Goal: Task Accomplishment & Management: Manage account settings

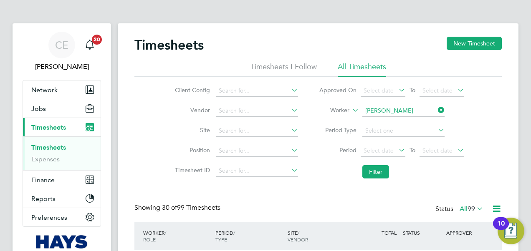
click at [436, 109] on icon at bounding box center [436, 110] width 0 height 12
click at [411, 112] on input at bounding box center [403, 111] width 82 height 12
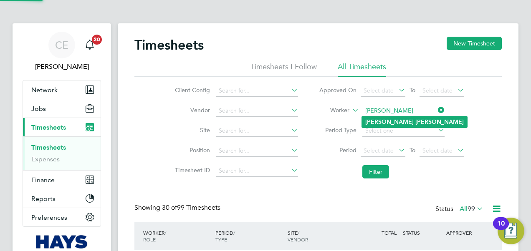
click at [415, 122] on b "Reed" at bounding box center [439, 122] width 48 height 7
type input "[PERSON_NAME]"
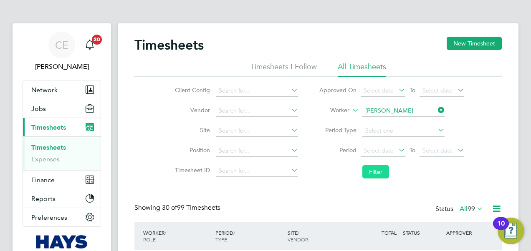
click at [382, 169] on button "Filter" at bounding box center [375, 171] width 27 height 13
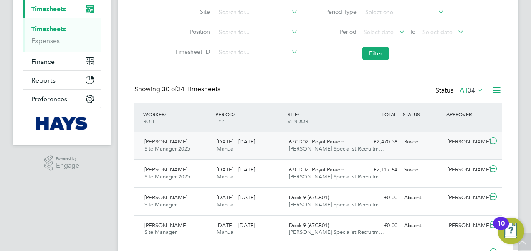
click at [326, 148] on span "Hays Specialist Recruitm…" at bounding box center [336, 148] width 95 height 7
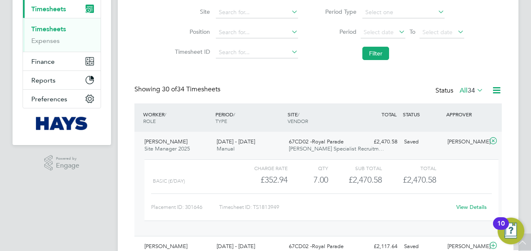
click at [462, 207] on link "View Details" at bounding box center [471, 207] width 30 height 7
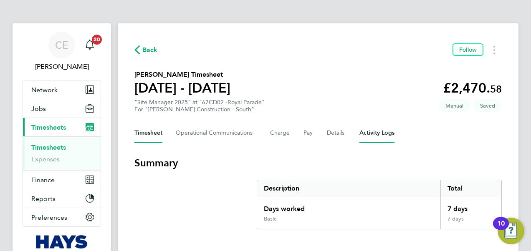
click at [373, 127] on Logs-tab "Activity Logs" at bounding box center [376, 133] width 35 height 20
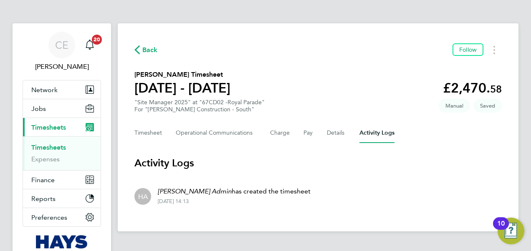
click at [346, 136] on div "Timesheet Operational Communications Charge Pay Details Activity Logs" at bounding box center [317, 133] width 367 height 20
click at [338, 136] on button "Details" at bounding box center [336, 133] width 19 height 20
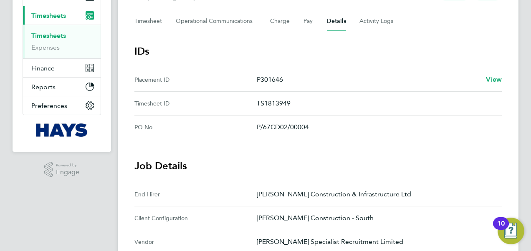
scroll to position [67, 0]
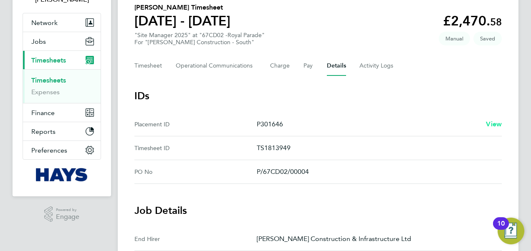
click at [495, 124] on span "View" at bounding box center [494, 124] width 16 height 8
click at [154, 66] on button "Timesheet" at bounding box center [148, 66] width 28 height 20
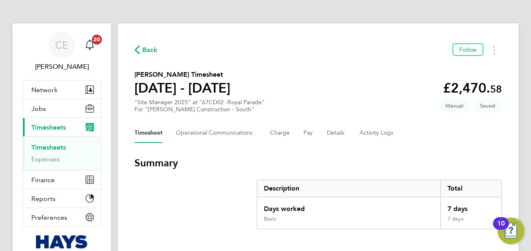
click at [490, 53] on button "Timesheets Menu" at bounding box center [494, 49] width 15 height 13
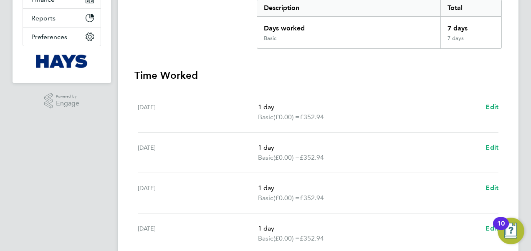
scroll to position [181, 0]
click at [496, 102] on link "Edit" at bounding box center [491, 107] width 13 height 10
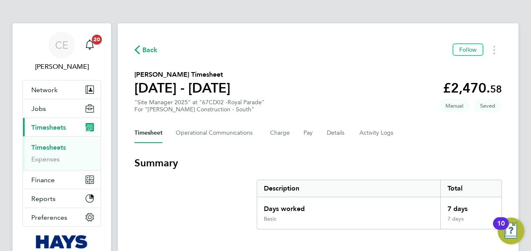
select select "1"
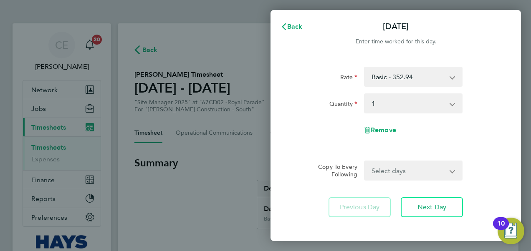
click at [401, 78] on select "Basic - 352.94 Overtime - 705.88" at bounding box center [408, 77] width 87 height 18
click at [363, 66] on div "Rate Basic - 352.94 Overtime - 705.88 Quantity Select quantity 0.5 1 Remove Cop…" at bounding box center [395, 142] width 250 height 171
click at [293, 28] on span "Back" at bounding box center [294, 27] width 15 height 8
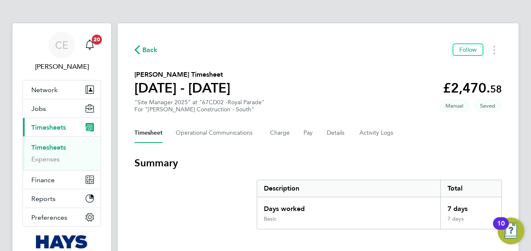
click at [145, 50] on span "Back" at bounding box center [149, 50] width 15 height 10
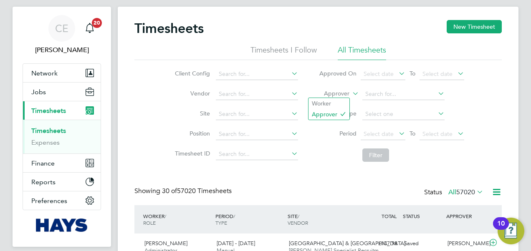
click at [351, 92] on icon at bounding box center [351, 92] width 0 height 8
click at [336, 106] on li "Worker" at bounding box center [328, 103] width 41 height 11
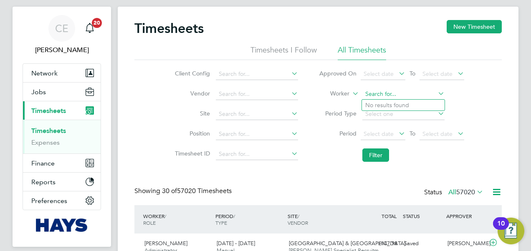
click at [373, 98] on input at bounding box center [403, 94] width 82 height 12
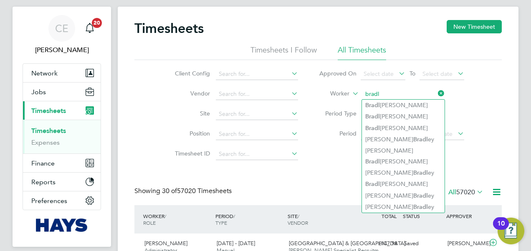
type input "bradl"
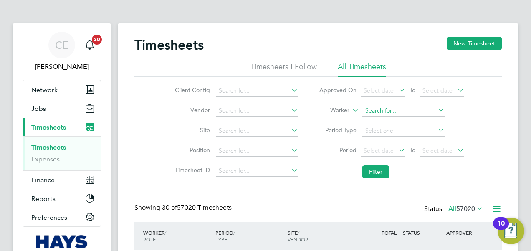
click at [368, 110] on input at bounding box center [403, 111] width 82 height 12
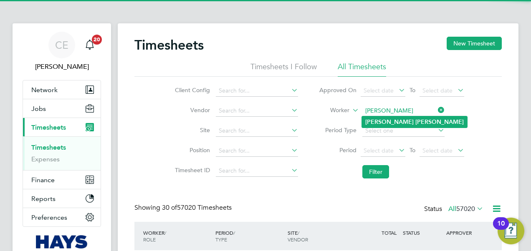
click at [404, 124] on li "Bradley Reed" at bounding box center [414, 121] width 105 height 11
type input "[PERSON_NAME]"
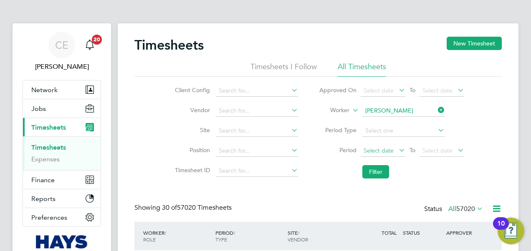
click at [383, 153] on span "Select date" at bounding box center [379, 151] width 30 height 8
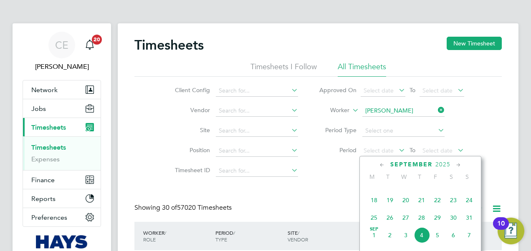
click at [458, 204] on span "23" at bounding box center [453, 200] width 16 height 16
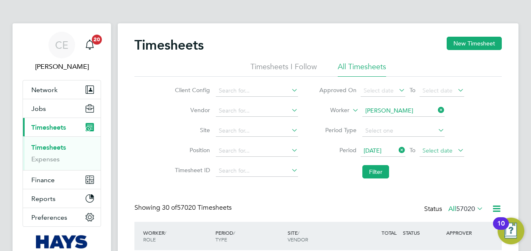
click at [434, 146] on span "Select date" at bounding box center [441, 151] width 45 height 11
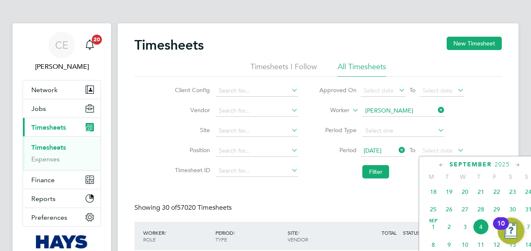
click at [498, 213] on span "29" at bounding box center [497, 210] width 16 height 16
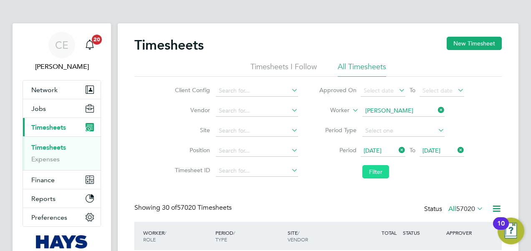
click at [367, 170] on button "Filter" at bounding box center [375, 171] width 27 height 13
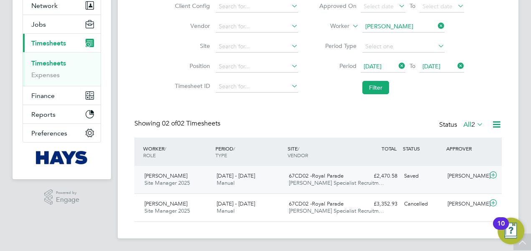
click at [321, 187] on div "67CD02 -Royal Parade Hays Specialist Recruitm…" at bounding box center [321, 179] width 72 height 21
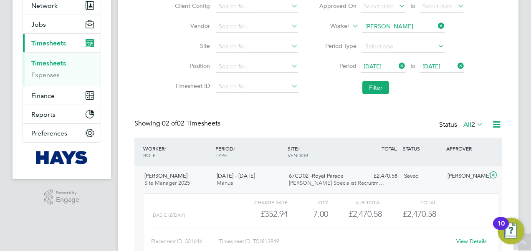
scroll to position [145, 0]
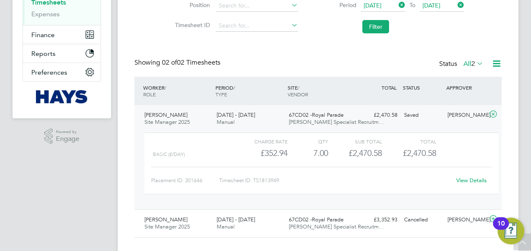
click at [463, 177] on link "View Details" at bounding box center [471, 180] width 30 height 7
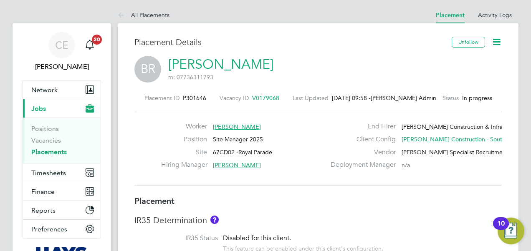
click at [498, 42] on icon at bounding box center [496, 42] width 10 height 10
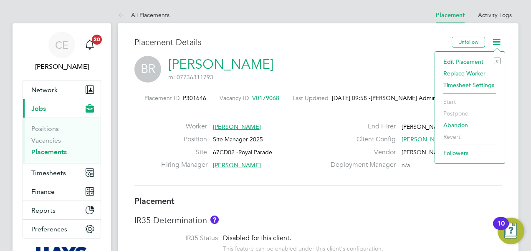
click at [467, 61] on li "Edit Placement e" at bounding box center [469, 62] width 61 height 12
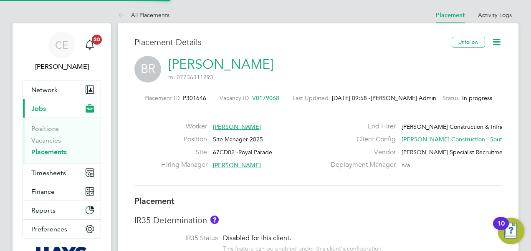
type input "[PERSON_NAME]"
type input "[DATE]"
type input "07:30"
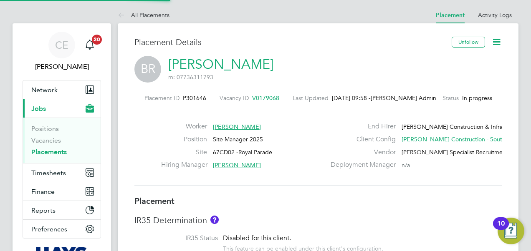
type input "17:00"
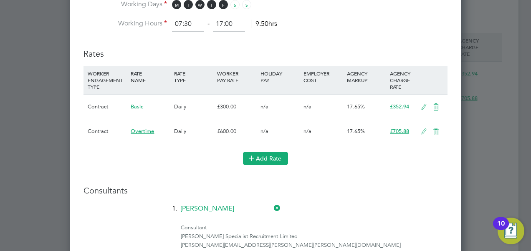
click at [267, 154] on button "Add Rate" at bounding box center [265, 158] width 45 height 13
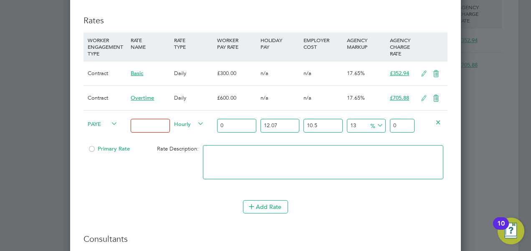
click at [109, 118] on icon at bounding box center [109, 124] width 0 height 12
click at [93, 119] on span "PAYE" at bounding box center [103, 123] width 30 height 9
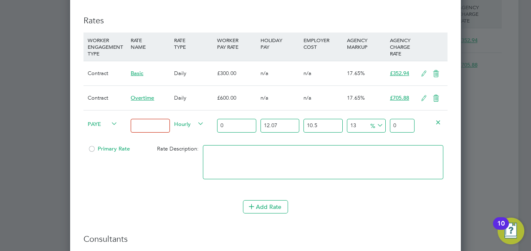
click at [95, 121] on li "Contract" at bounding box center [101, 123] width 33 height 10
type input "0"
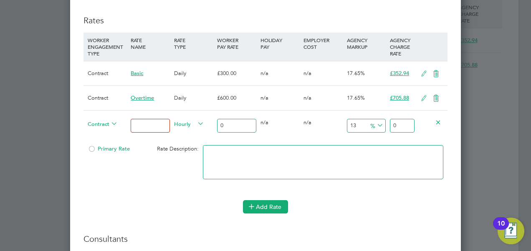
click at [266, 202] on button "Add Rate" at bounding box center [265, 206] width 45 height 13
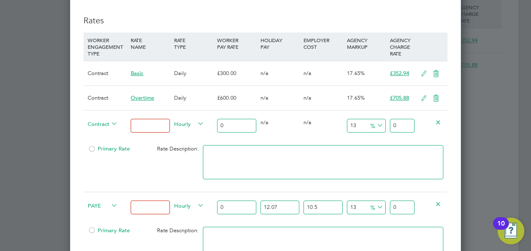
click at [109, 200] on icon at bounding box center [109, 206] width 0 height 12
click at [93, 201] on span "PAYE" at bounding box center [103, 205] width 30 height 9
click at [98, 204] on li "Contract" at bounding box center [101, 204] width 33 height 10
click at [436, 95] on icon at bounding box center [436, 98] width 10 height 7
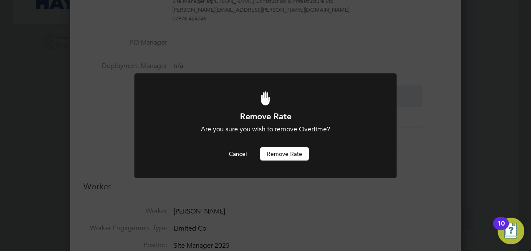
click at [297, 153] on button "Remove rate" at bounding box center [284, 153] width 49 height 13
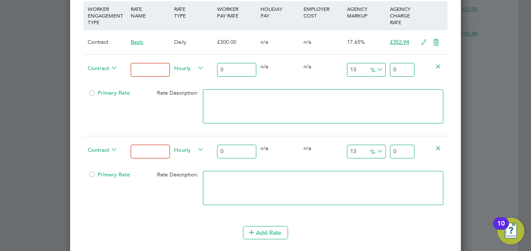
click at [144, 63] on input at bounding box center [150, 70] width 39 height 14
type input "Bank Holiday - Daily"
click at [184, 62] on div "Hourly" at bounding box center [193, 69] width 43 height 28
click at [184, 63] on span "Hourly" at bounding box center [189, 67] width 30 height 9
click at [186, 76] on li "DAILY" at bounding box center [189, 78] width 36 height 10
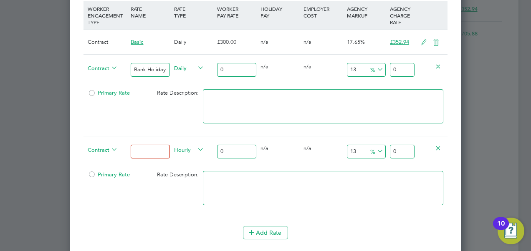
drag, startPoint x: 235, startPoint y: 62, endPoint x: 183, endPoint y: 56, distance: 52.0
click at [183, 56] on div "Contract Bank Holiday - Daily Daily 0 0 n/a 0 n/a 13 0 % 0" at bounding box center [265, 69] width 364 height 31
type input "6"
type input "6.78"
type input "60"
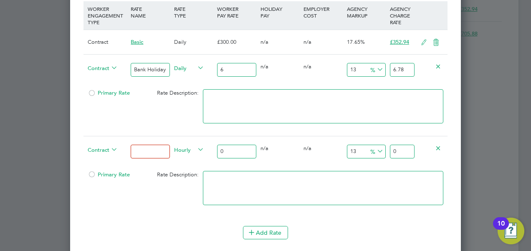
type input "67.8"
type input "600"
type input "678"
type input "600"
drag, startPoint x: 387, startPoint y: 58, endPoint x: 362, endPoint y: 58, distance: 25.5
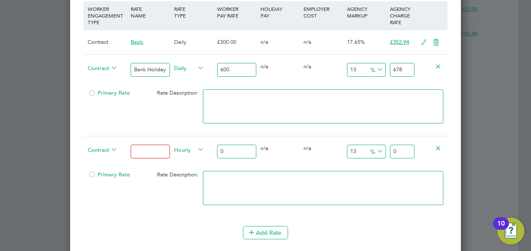
click at [362, 58] on div "Contract Bank Holiday - Daily Daily 600 0 n/a 0 n/a 13 78 % 678" at bounding box center [265, 69] width 364 height 31
type input "-98.83333333333333"
type input "7"
type input "-88.33333333333333"
type input "70"
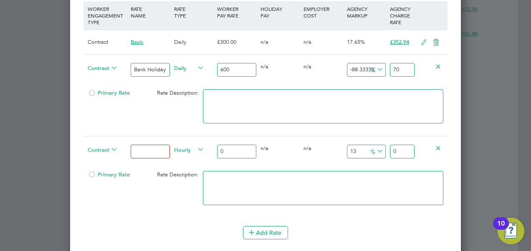
type input "17.5"
type input "705"
type input "17.633333333333333"
type input "705.8"
type input "17.64666666666667"
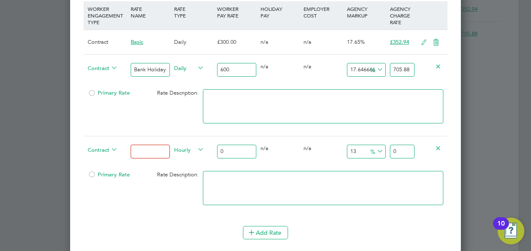
type input "705.88"
click at [148, 145] on input at bounding box center [150, 152] width 39 height 14
type input "[DATE]"
click at [196, 144] on icon at bounding box center [196, 150] width 0 height 12
click at [187, 145] on span "Hourly" at bounding box center [189, 149] width 30 height 9
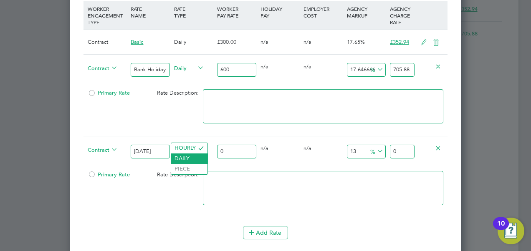
click at [194, 157] on li "DAILY" at bounding box center [189, 159] width 36 height 10
drag, startPoint x: 212, startPoint y: 139, endPoint x: 197, endPoint y: 135, distance: 15.8
click at [197, 136] on div "Contract [DATE] Daily 0 0 n/a 0 n/a 13 0 % 0" at bounding box center [265, 151] width 364 height 31
type input "6"
type input "6.78"
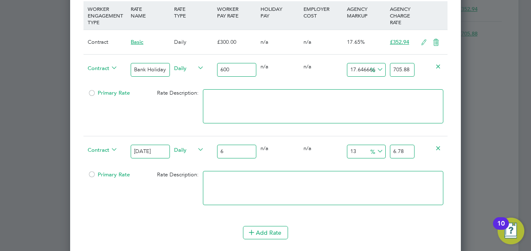
type input "60"
type input "67.8"
type input "600"
type input "678"
type input "600"
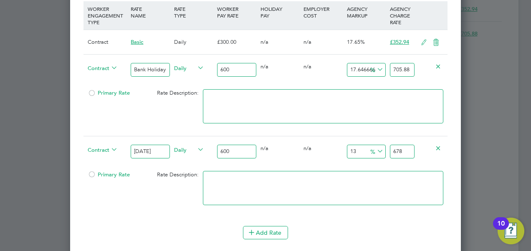
drag, startPoint x: 409, startPoint y: 140, endPoint x: 367, endPoint y: 139, distance: 42.2
click at [367, 139] on div "Contract [DATE] Daily 600 0 n/a 0 n/a 13 78 % 678" at bounding box center [265, 151] width 364 height 31
type input "-98.83333333333333"
type input "7"
type input "-88.33333333333333"
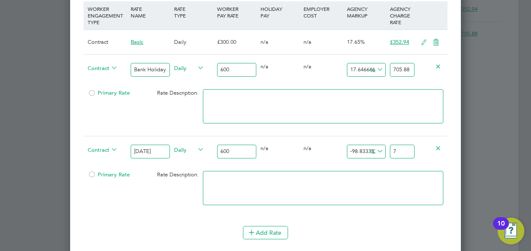
type input "70"
type input "17.5"
type input "705"
type input "17.633333333333333"
type input "705.8"
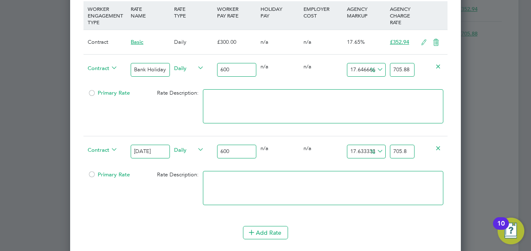
type input "17.64666666666667"
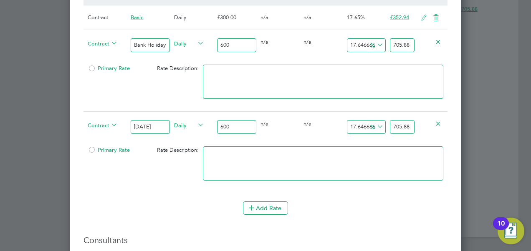
scroll to position [629, 0]
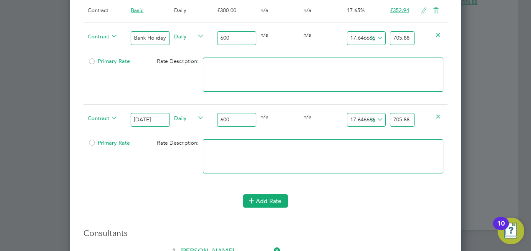
type input "705.88"
click at [261, 194] on button "Add Rate" at bounding box center [265, 200] width 45 height 13
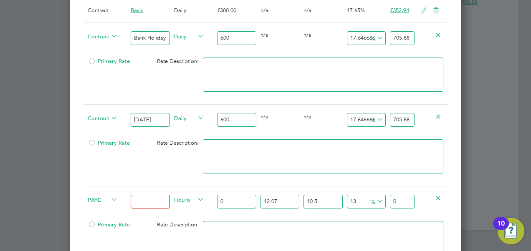
click at [109, 194] on icon at bounding box center [109, 200] width 0 height 12
click at [109, 195] on span "PAYE" at bounding box center [103, 199] width 30 height 9
click at [103, 198] on li "Contract" at bounding box center [101, 198] width 33 height 10
click at [149, 195] on input at bounding box center [150, 202] width 39 height 14
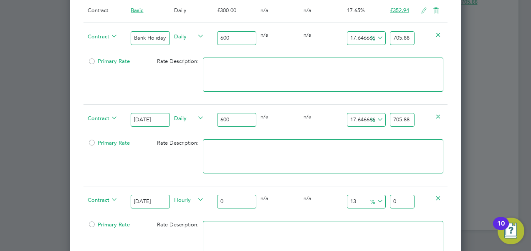
type input "[DATE] - Daily"
click at [189, 195] on span "Hourly" at bounding box center [189, 199] width 30 height 9
click at [196, 212] on li "DAILY" at bounding box center [189, 208] width 36 height 10
click at [162, 114] on input "[DATE]" at bounding box center [150, 120] width 39 height 14
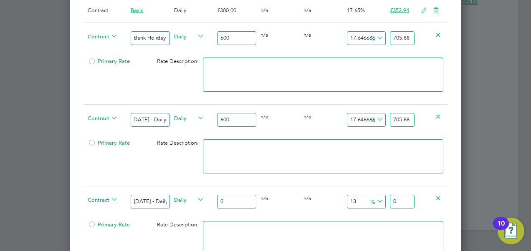
type input "[DATE] - Daily"
click at [180, 192] on div "Contract [DATE] - Daily Daily 0 0 n/a 0 n/a 13 0 % 0" at bounding box center [265, 201] width 364 height 31
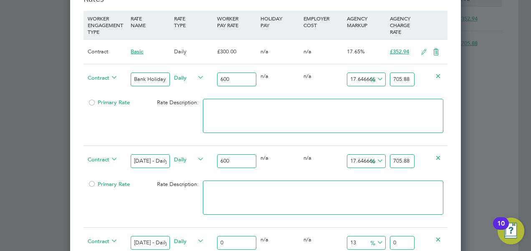
scroll to position [586, 0]
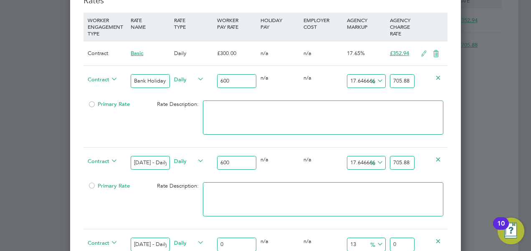
type input "4"
type input "4.52"
type input "45"
type input "50.85"
type input "450"
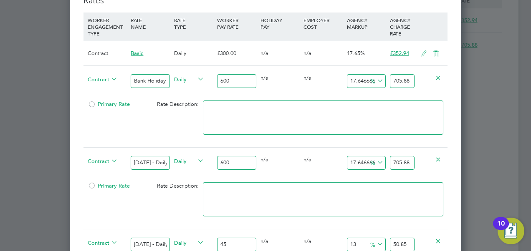
type input "508.5"
type input "450"
drag, startPoint x: 391, startPoint y: 232, endPoint x: 412, endPoint y: 233, distance: 21.3
click at [412, 238] on input "508.5" at bounding box center [402, 245] width 25 height 14
type input "-98.88888888888889"
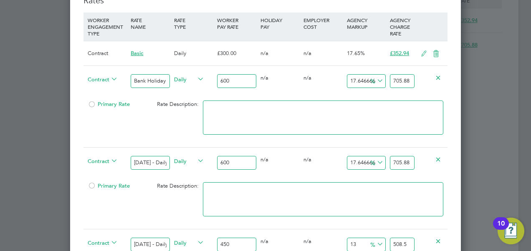
type input "5"
type input "-88.44444444444444"
type input "52"
type input "17.555555555555557"
type input "529"
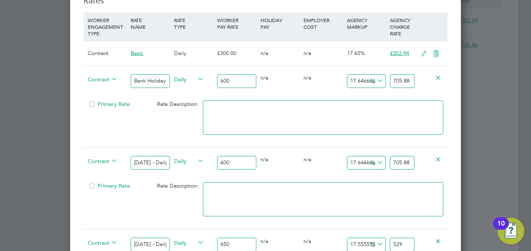
type input "-88.44444444444444"
type input "52"
type input "17.555555555555557"
type input "529"
type input "17.644444444444446"
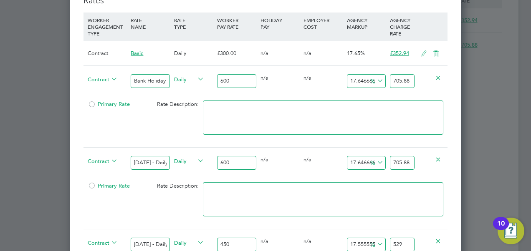
type input "529.4"
type input "17.64666666666667"
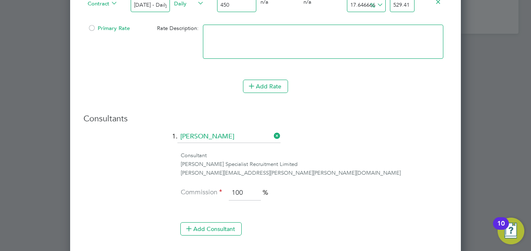
scroll to position [953, 0]
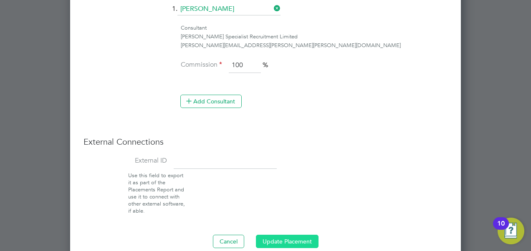
type input "529.41"
click at [284, 235] on button "Update Placement" at bounding box center [287, 241] width 63 height 13
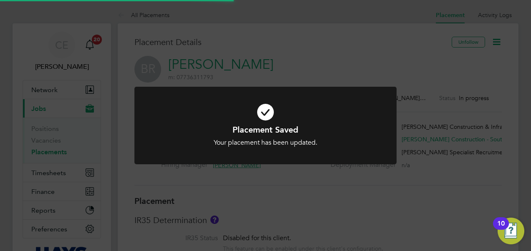
scroll to position [25, 58]
click at [293, 133] on h1 "Placement Saved" at bounding box center [265, 129] width 217 height 11
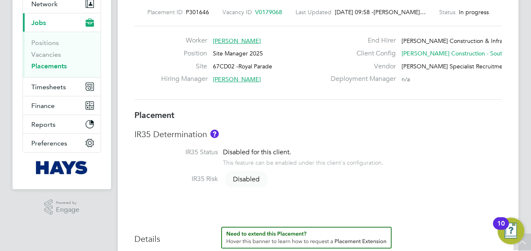
scroll to position [0, 0]
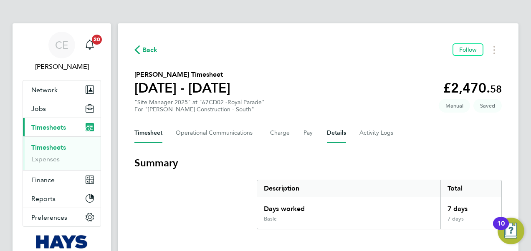
click at [332, 123] on button "Details" at bounding box center [336, 133] width 19 height 20
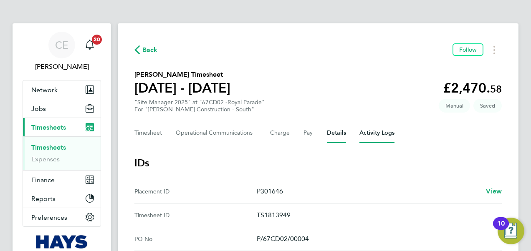
click at [392, 132] on Logs-tab "Activity Logs" at bounding box center [376, 133] width 35 height 20
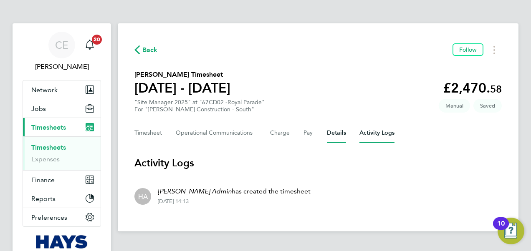
click at [340, 140] on button "Details" at bounding box center [336, 133] width 19 height 20
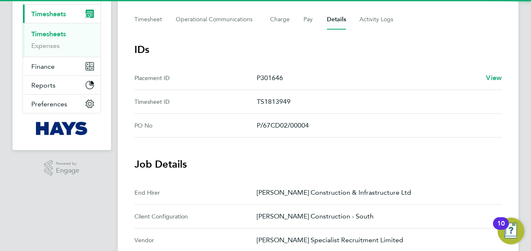
scroll to position [114, 0]
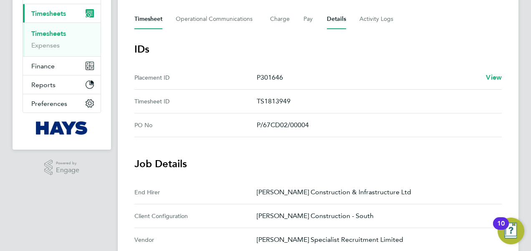
click at [157, 25] on button "Timesheet" at bounding box center [148, 19] width 28 height 20
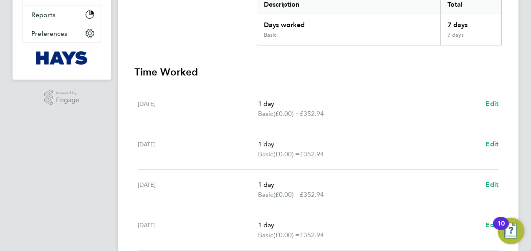
scroll to position [184, 0]
click at [489, 103] on span "Edit" at bounding box center [491, 103] width 13 height 8
select select "1"
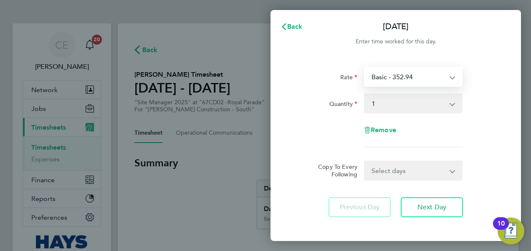
click at [414, 79] on select "Basic - 352.94 Bank Holiday - Daily - 705.88 Sunday - Daily - 705.88 Saturday -…" at bounding box center [408, 77] width 87 height 18
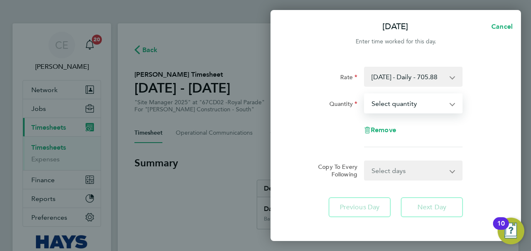
click at [398, 102] on select "Select quantity 0.5 1" at bounding box center [408, 103] width 87 height 18
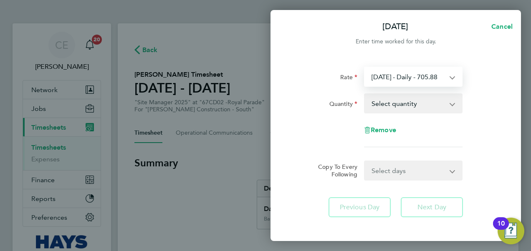
click at [396, 72] on select "Sunday - Daily - 705.88 Basic - 352.94 Bank Holiday - Daily - 705.88 Saturday -…" at bounding box center [408, 77] width 87 height 18
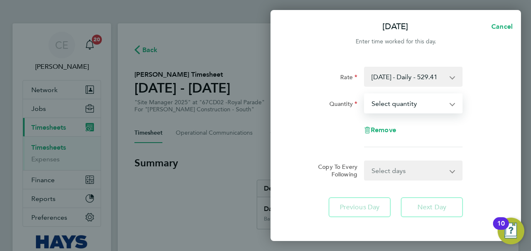
click at [393, 108] on select "Select quantity 0.5 1" at bounding box center [408, 103] width 87 height 18
select select "1"
click at [365, 94] on select "Select quantity 0.5 1" at bounding box center [408, 103] width 87 height 18
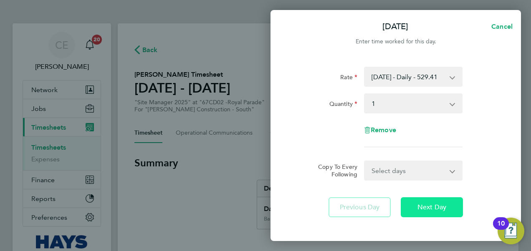
click at [424, 212] on button "Next Day" at bounding box center [432, 207] width 62 height 20
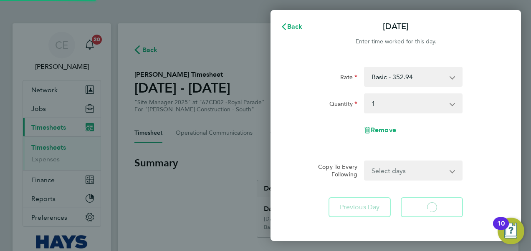
select select "1"
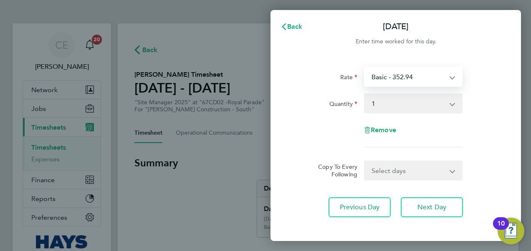
click at [404, 83] on select "Basic - 352.94 Bank Holiday - Daily - 705.88 Sunday - Daily - 705.88 Saturday -…" at bounding box center [408, 77] width 87 height 18
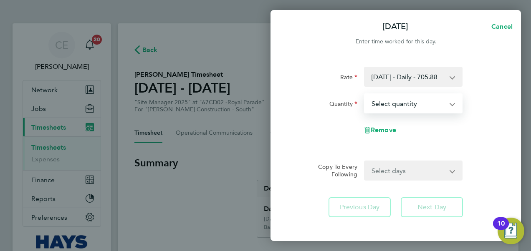
drag, startPoint x: 393, startPoint y: 103, endPoint x: 395, endPoint y: 140, distance: 37.2
click at [395, 140] on div "Rate Sunday - Daily - 705.88 Basic - 352.94 Bank Holiday - Daily - 705.88 Satur…" at bounding box center [396, 107] width 204 height 81
select select "1"
click at [365, 94] on select "Select quantity 0.5 1" at bounding box center [408, 103] width 87 height 18
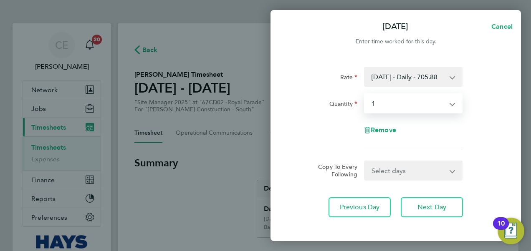
scroll to position [14, 0]
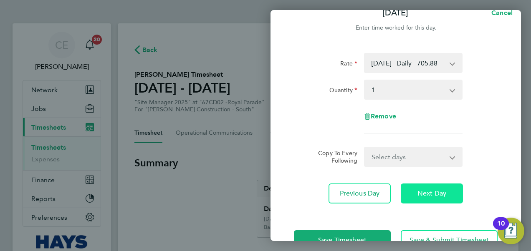
click at [434, 198] on button "Next Day" at bounding box center [432, 194] width 62 height 20
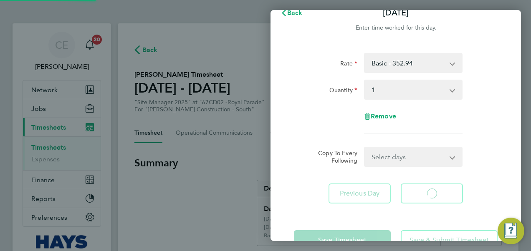
select select "1"
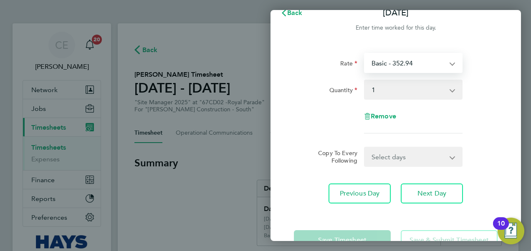
click at [384, 68] on select "Basic - 352.94 Bank Holiday - Daily - 705.88 Sunday - Daily - 705.88 Saturday -…" at bounding box center [408, 63] width 87 height 18
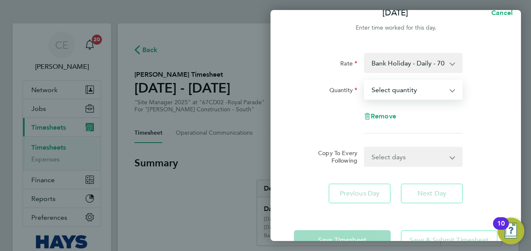
drag, startPoint x: 386, startPoint y: 71, endPoint x: 391, endPoint y: 91, distance: 20.6
click at [391, 91] on select "Select quantity 0.5 1" at bounding box center [408, 90] width 87 height 18
select select "1"
click at [365, 81] on select "Select quantity 0.5 1" at bounding box center [408, 90] width 87 height 18
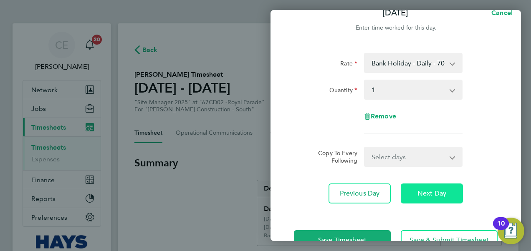
click at [436, 190] on span "Next Day" at bounding box center [431, 193] width 29 height 8
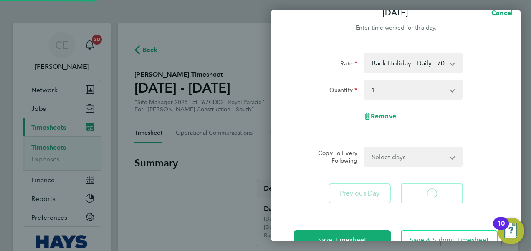
select select "1"
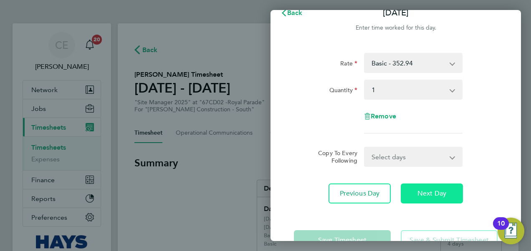
click at [434, 199] on button "Next Day" at bounding box center [432, 194] width 62 height 20
select select "1"
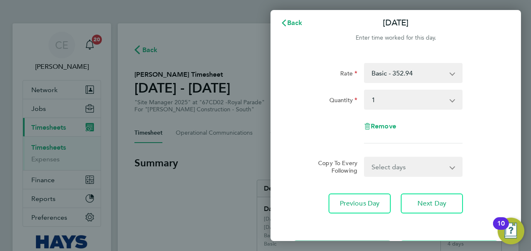
scroll to position [3, 0]
click at [429, 209] on button "Next Day" at bounding box center [432, 204] width 62 height 20
select select "1"
click at [429, 209] on button "Next Day" at bounding box center [432, 204] width 62 height 20
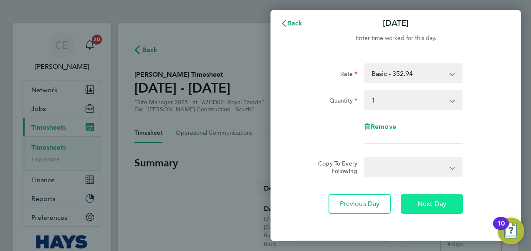
select select "1"
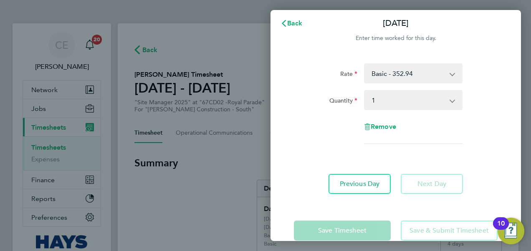
scroll to position [19, 0]
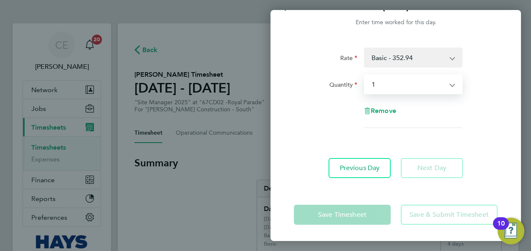
click at [401, 81] on select "Select quantity 0.5 1" at bounding box center [408, 84] width 87 height 18
click at [365, 75] on select "Select quantity 0.5 1" at bounding box center [408, 84] width 87 height 18
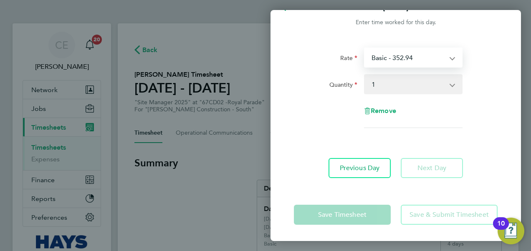
click at [392, 63] on select "Basic - 352.94 Bank Holiday - Daily - 705.88 Sunday - Daily - 705.88 Saturday -…" at bounding box center [408, 57] width 87 height 18
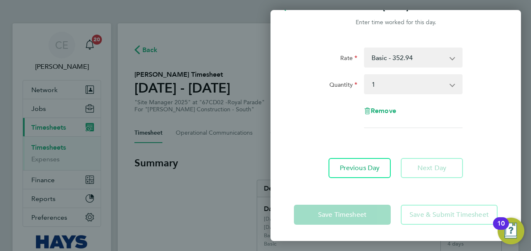
click at [485, 93] on div "Quantity Select quantity 0.5 1" at bounding box center [395, 84] width 210 height 20
click at [346, 219] on app-form-button "Save Timesheet" at bounding box center [345, 215] width 102 height 20
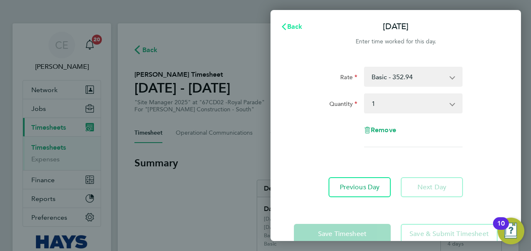
click at [292, 27] on span "Back" at bounding box center [294, 27] width 15 height 8
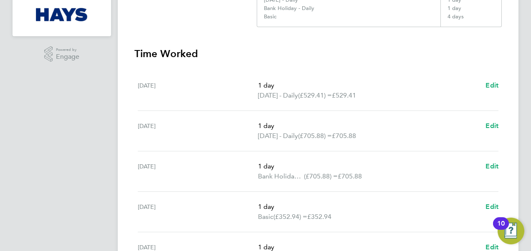
scroll to position [402, 0]
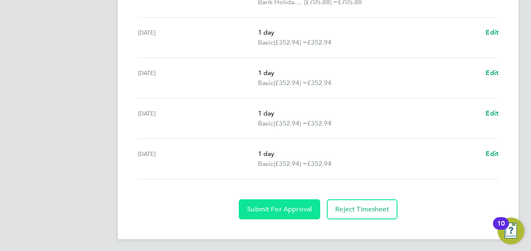
click at [285, 210] on span "Submit For Approval" at bounding box center [279, 209] width 65 height 8
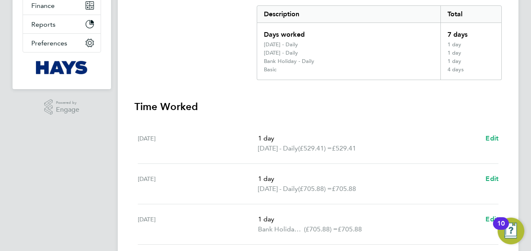
scroll to position [0, 0]
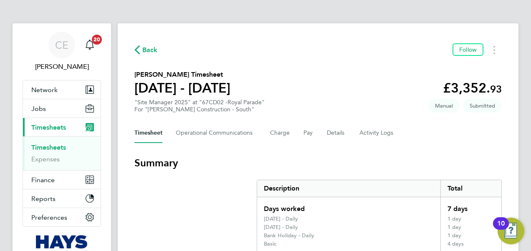
click at [152, 51] on span "Back" at bounding box center [149, 50] width 15 height 10
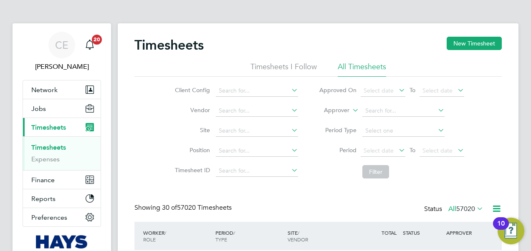
click at [351, 109] on icon at bounding box center [351, 108] width 0 height 8
click at [334, 126] on li "Approver" at bounding box center [328, 131] width 41 height 11
click at [345, 113] on label "Approver" at bounding box center [331, 110] width 38 height 8
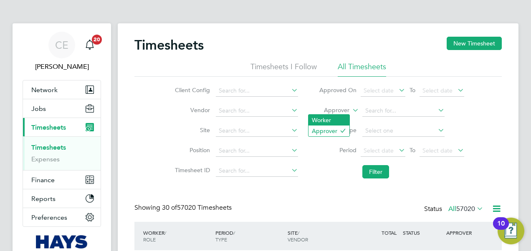
click at [336, 117] on li "Worker" at bounding box center [328, 120] width 41 height 11
click at [386, 113] on input at bounding box center [403, 111] width 82 height 12
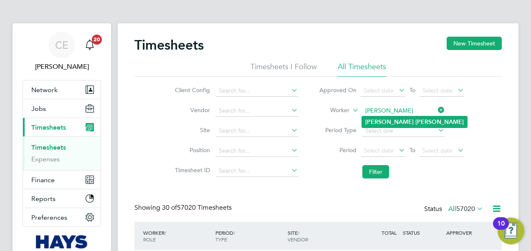
click at [415, 120] on b "Cain" at bounding box center [439, 122] width 48 height 7
type input "Justin Cain"
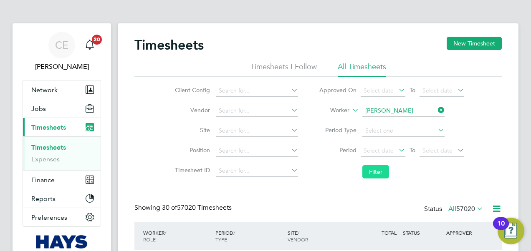
click at [377, 174] on button "Filter" at bounding box center [375, 171] width 27 height 13
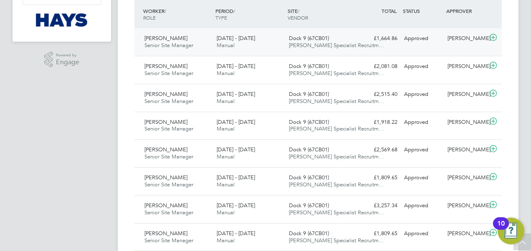
click at [306, 33] on div "Dock 9 (67CB01) Hays Specialist Recruitm…" at bounding box center [321, 42] width 72 height 21
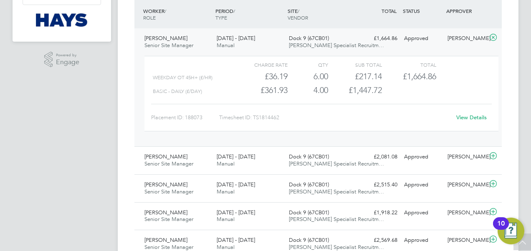
click at [224, 53] on div "Charge rate QTY Sub Total Total Weekday OT 45h+ (£/HR) £36.19 6 6.00 6 £217.14 …" at bounding box center [321, 98] width 361 height 91
click at [212, 43] on div "Justin Cain Senior Site Manager 23 - 29 Aug 2025" at bounding box center [177, 42] width 72 height 21
